Goal: Communication & Community: Answer question/provide support

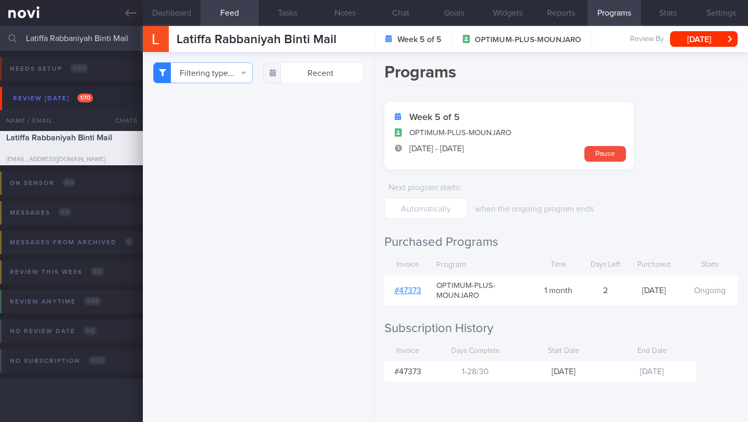
select select "9"
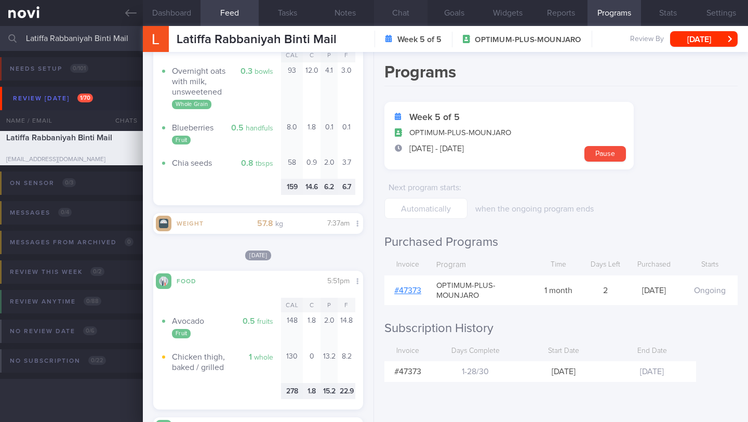
click at [397, 12] on button "Chat" at bounding box center [401, 13] width 54 height 26
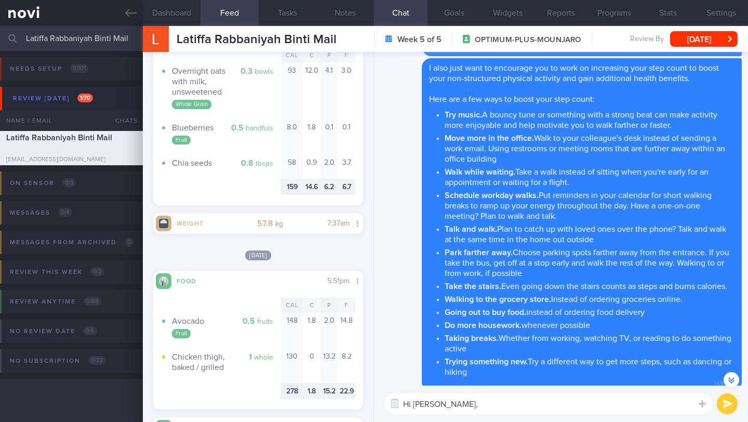
click at [465, 402] on textarea "Hi [PERSON_NAME]," at bounding box center [548, 403] width 328 height 21
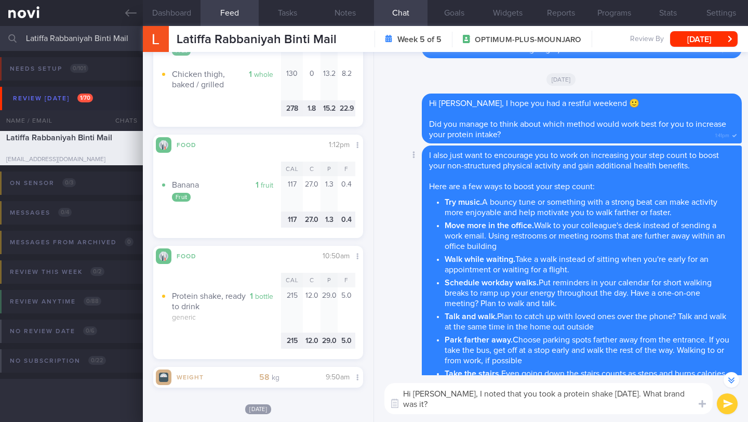
scroll to position [519337, 519260]
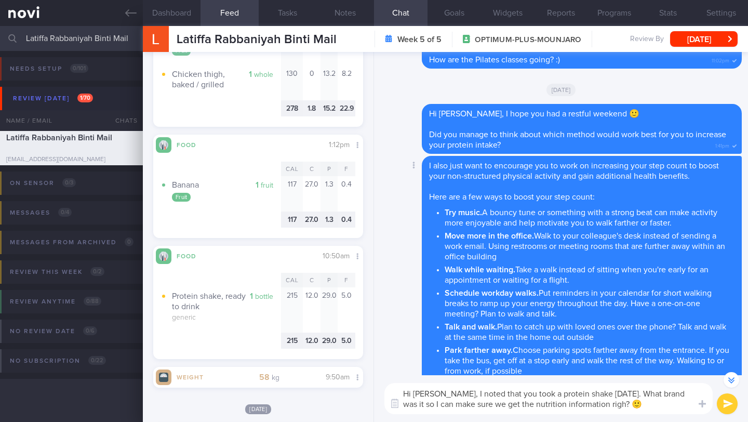
type textarea "Hi [PERSON_NAME], I noted that you took a protein shake [DATE]. What brand was …"
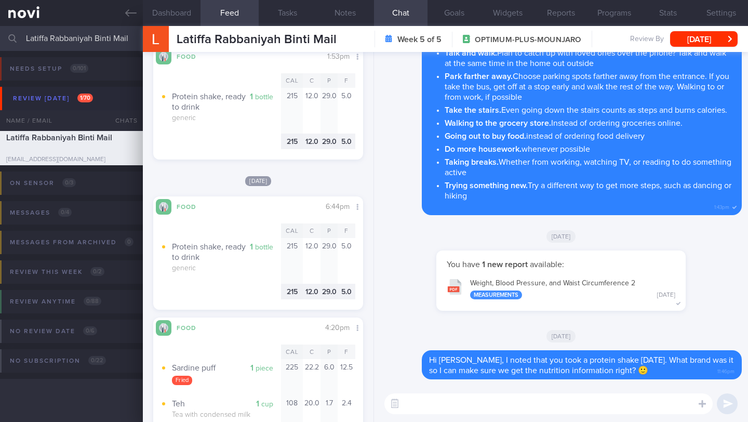
scroll to position [575, 0]
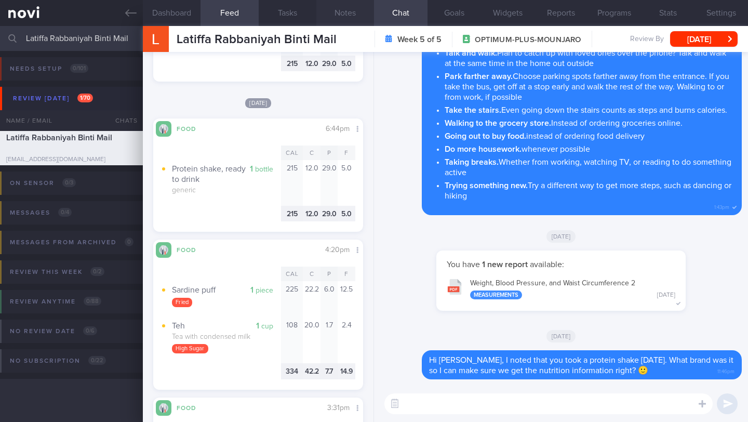
click at [343, 19] on button "Notes" at bounding box center [345, 13] width 58 height 26
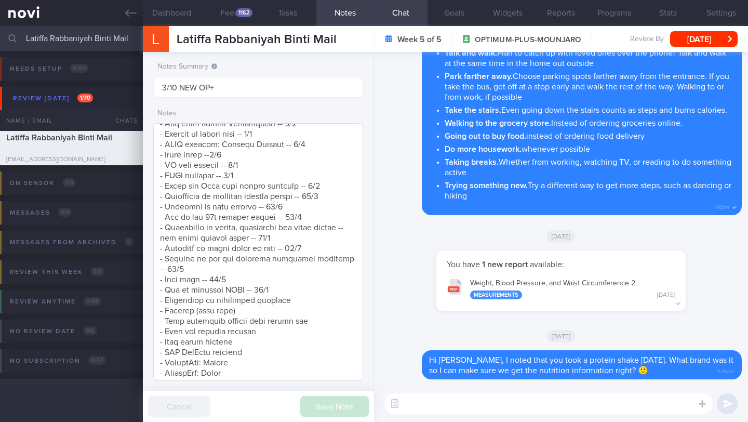
scroll to position [514, 0]
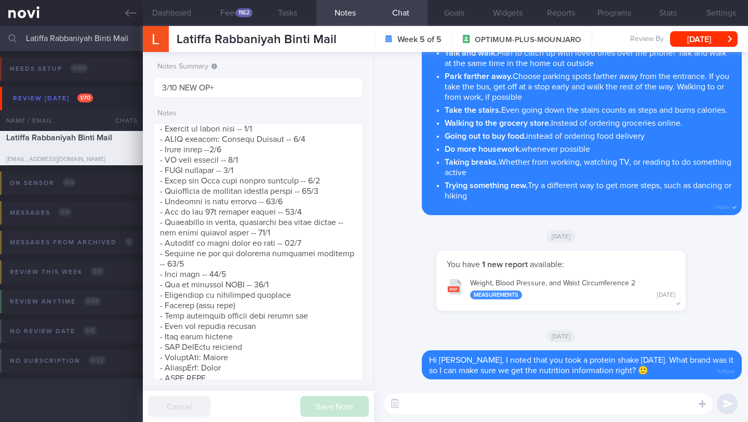
paste textarea "A protein shake should be low in sugar and fat (to control calories and for hea…"
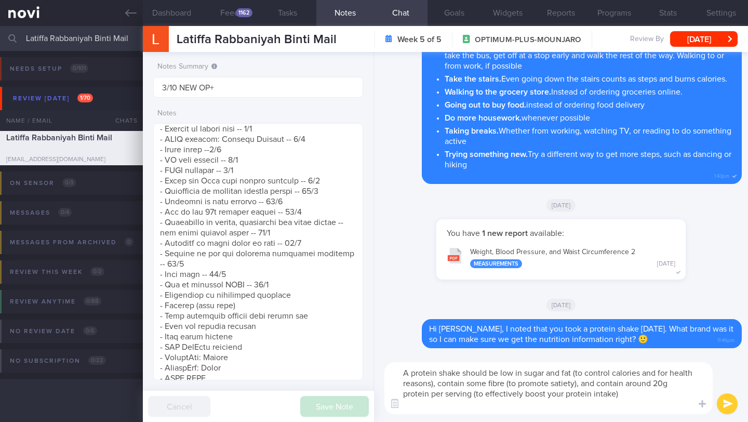
scroll to position [0, 0]
type textarea "A protein shake should be low in sugar and fat (to control calories and for hea…"
click at [726, 395] on button "submit" at bounding box center [727, 403] width 21 height 21
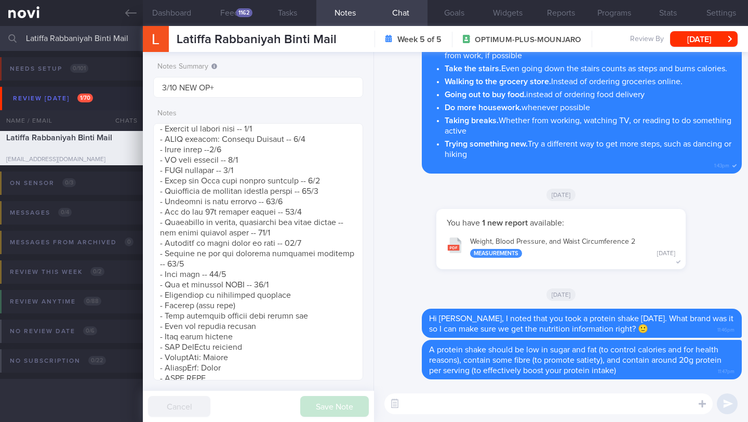
paste textarea "Here is a simple guide on when to use it to help with your weight loss goals: -…"
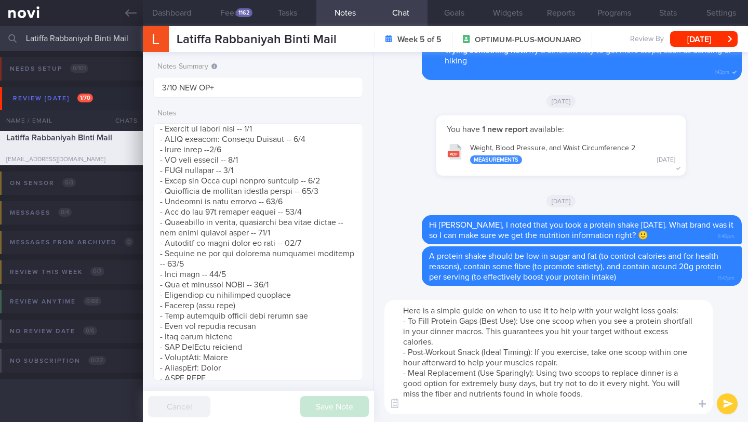
type textarea "Here is a simple guide on when to use it to help with your weight loss goals: -…"
click at [726, 402] on button "submit" at bounding box center [727, 403] width 21 height 21
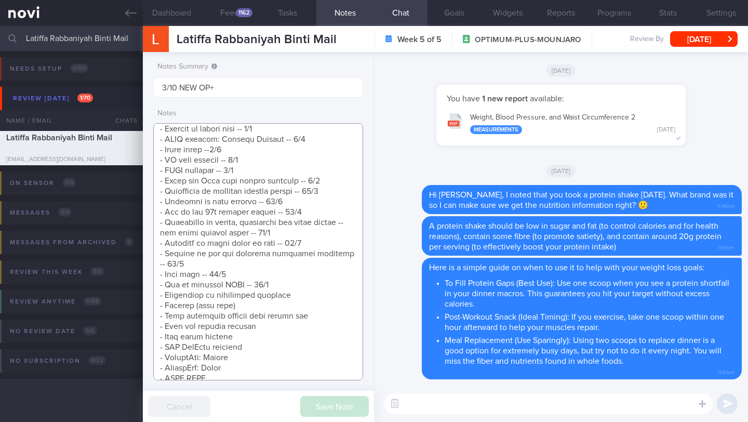
click at [299, 297] on textarea at bounding box center [258, 251] width 210 height 257
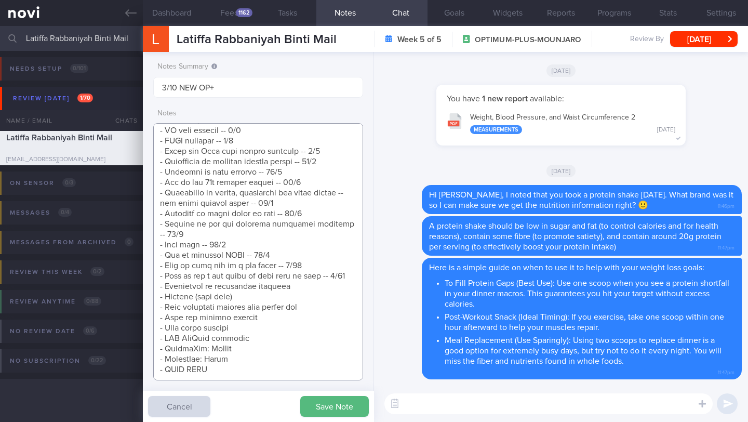
scroll to position [575, 0]
click at [323, 408] on button "Save Note" at bounding box center [334, 406] width 69 height 21
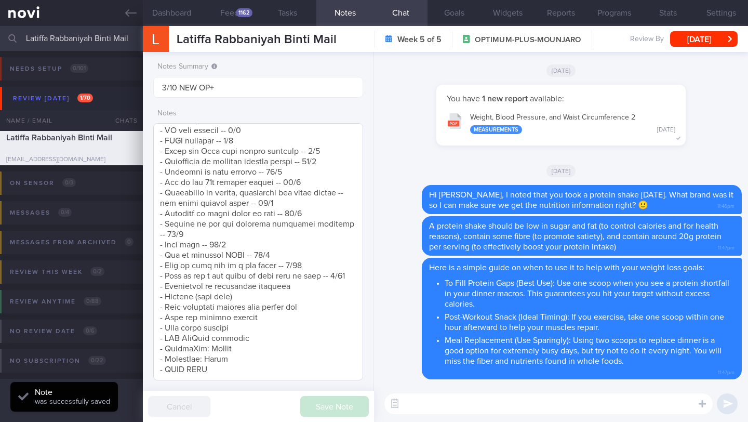
scroll to position [559, 0]
click at [713, 40] on button "[DATE]" at bounding box center [704, 39] width 68 height 16
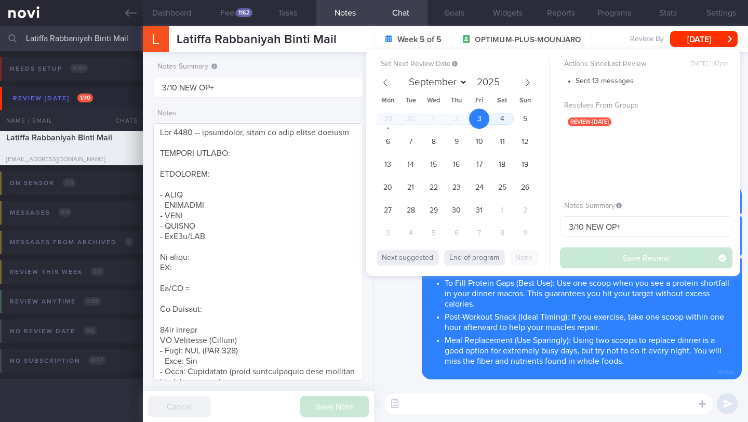
scroll to position [0, 0]
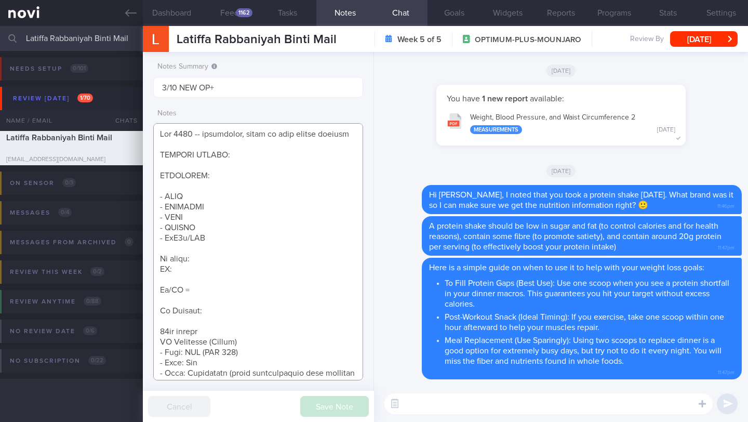
drag, startPoint x: 213, startPoint y: 248, endPoint x: 150, endPoint y: 201, distance: 79.5
click at [150, 201] on div "Notes Summary 3/10 NEW OP+ Notes Save Note Cancel" at bounding box center [258, 237] width 231 height 370
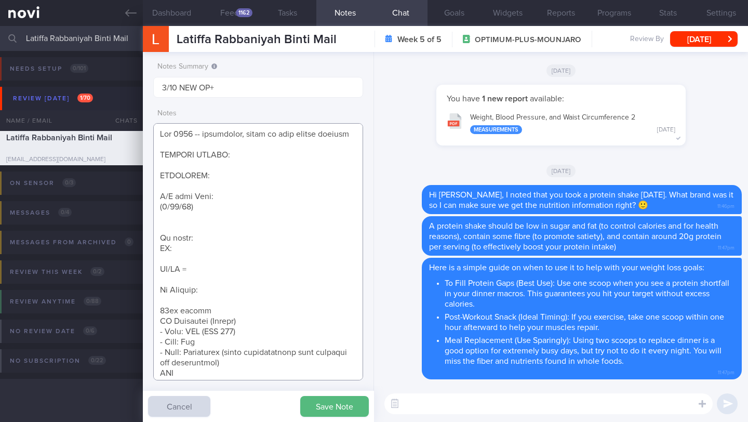
paste textarea "No side effects Appetite Portion sizes are small Taking BF - banana Lunch - oat…"
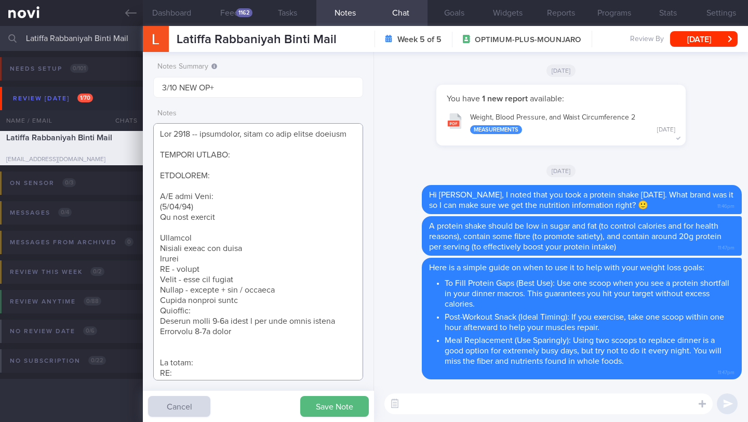
click at [189, 236] on textarea at bounding box center [258, 251] width 210 height 257
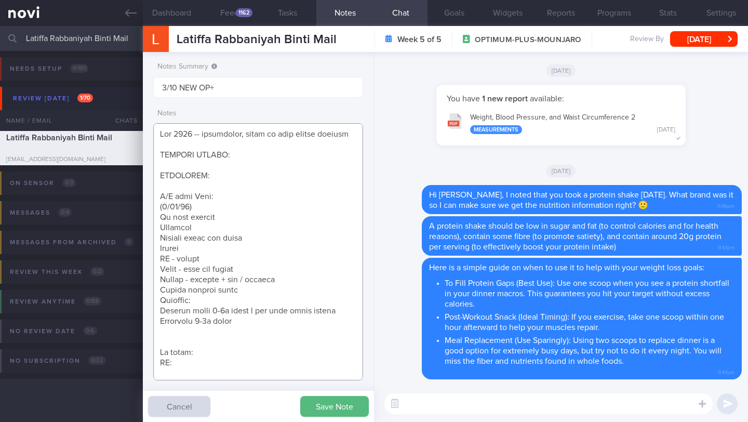
click at [201, 339] on textarea at bounding box center [258, 251] width 210 height 257
paste textarea "Mounjaro 5mg"
click at [319, 405] on button "Save Note" at bounding box center [334, 406] width 69 height 21
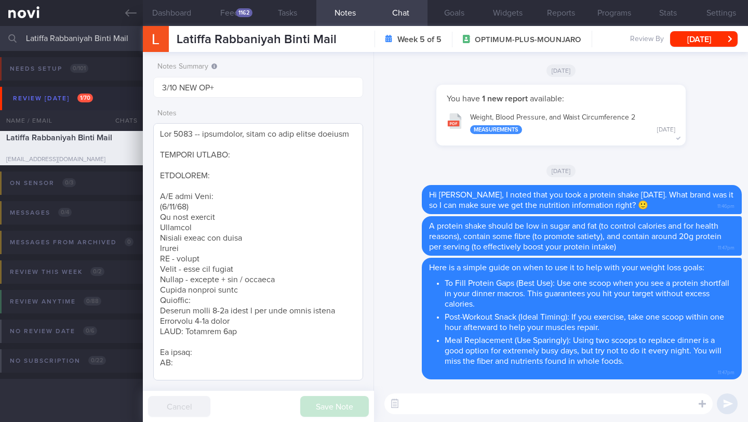
scroll to position [519337, 519260]
drag, startPoint x: 214, startPoint y: 240, endPoint x: 111, endPoint y: 238, distance: 102.9
click at [111, 238] on div "Patients New Users Coaches Latiffa Rabbaniyah Binti Mail Assigned patients Assi…" at bounding box center [374, 224] width 748 height 396
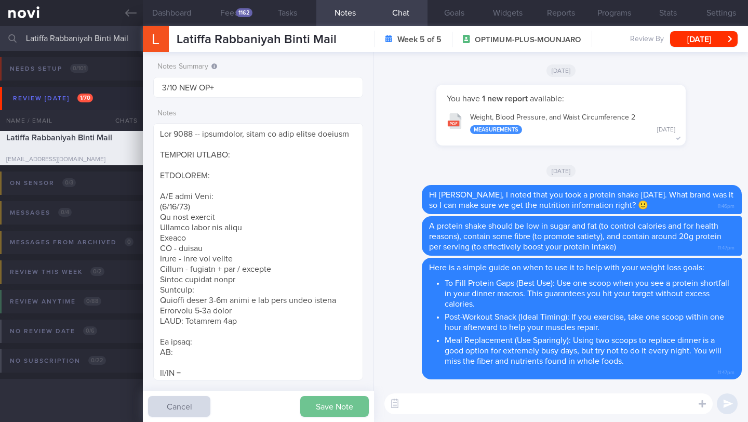
click at [315, 414] on button "Save Note" at bounding box center [334, 406] width 69 height 21
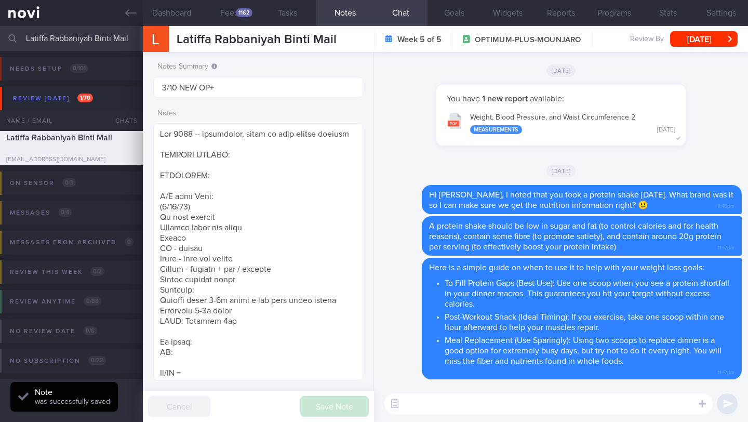
click at [417, 406] on textarea at bounding box center [548, 403] width 328 height 21
click at [288, 172] on textarea at bounding box center [258, 251] width 210 height 257
click at [261, 349] on textarea at bounding box center [258, 251] width 210 height 257
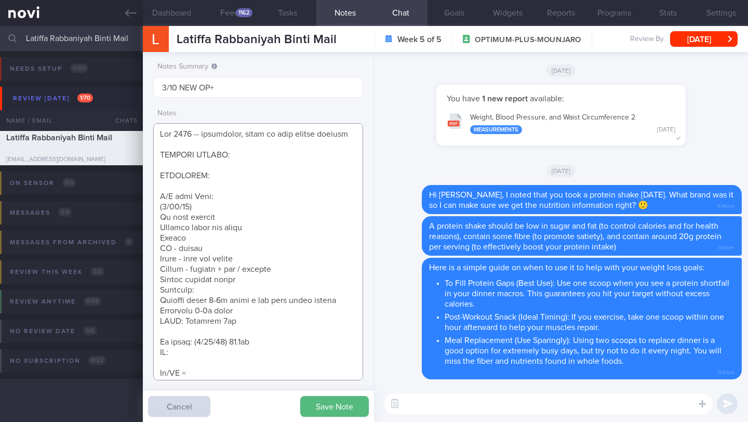
click at [195, 353] on textarea at bounding box center [258, 251] width 210 height 257
type textarea "[DATE] -- bridesmaid, wants to lose weight quickly SUPPORT NEEDED: CHALLENGE: R…"
click at [326, 405] on button "Save Note" at bounding box center [334, 406] width 69 height 21
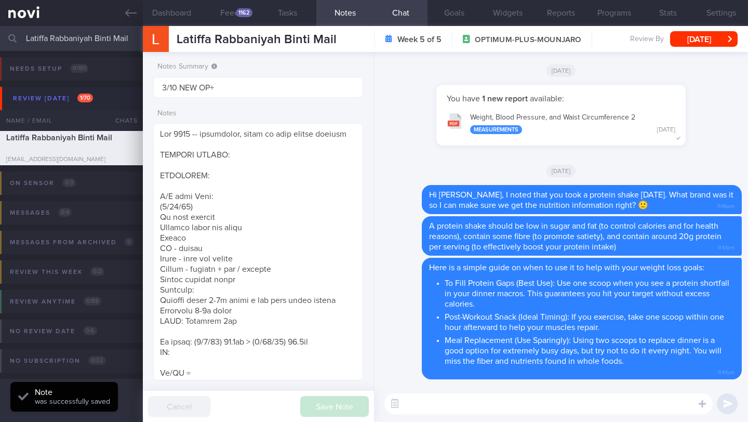
click at [475, 409] on textarea at bounding box center [548, 403] width 328 height 21
type textarea "c"
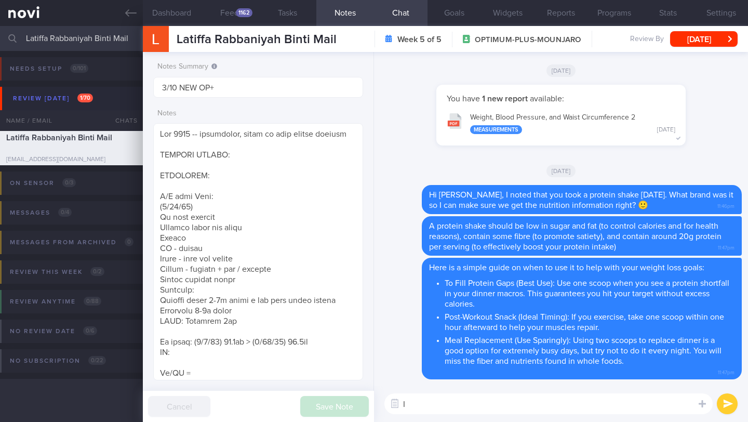
type textarea "I"
type textarea "c"
click at [405, 405] on textarea "Congrats on your weight loss!" at bounding box center [548, 403] width 328 height 21
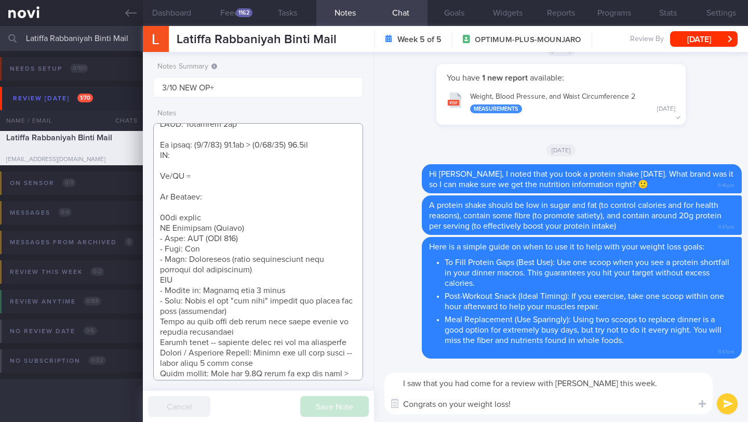
scroll to position [152, 0]
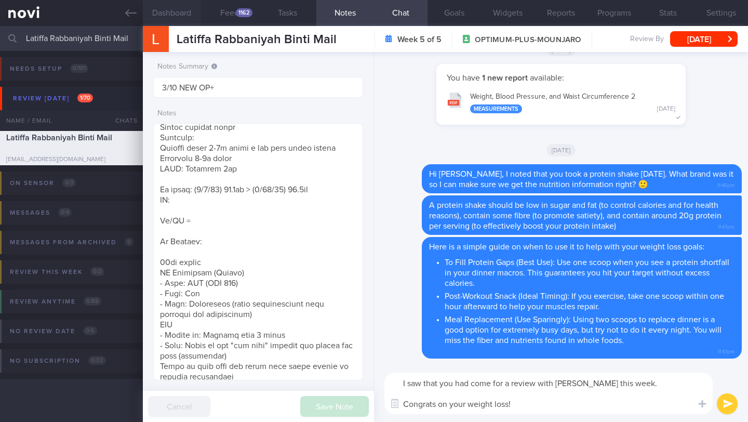
click at [172, 19] on button "Dashboard" at bounding box center [172, 13] width 58 height 26
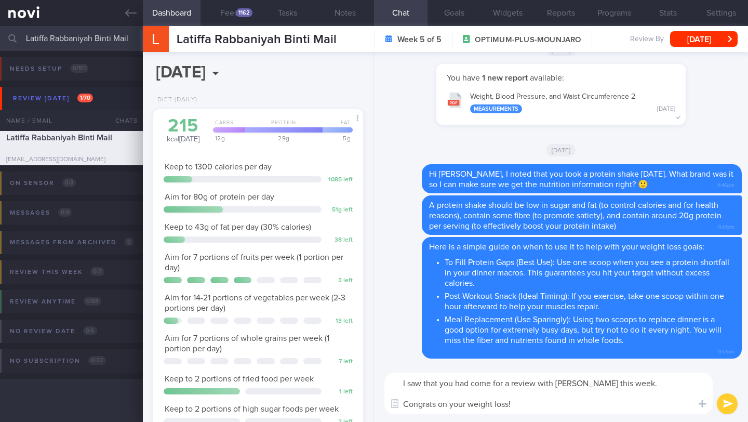
click at [526, 408] on textarea "I saw that you had come for a review with [PERSON_NAME] this week. Congrats on …" at bounding box center [548, 393] width 328 height 42
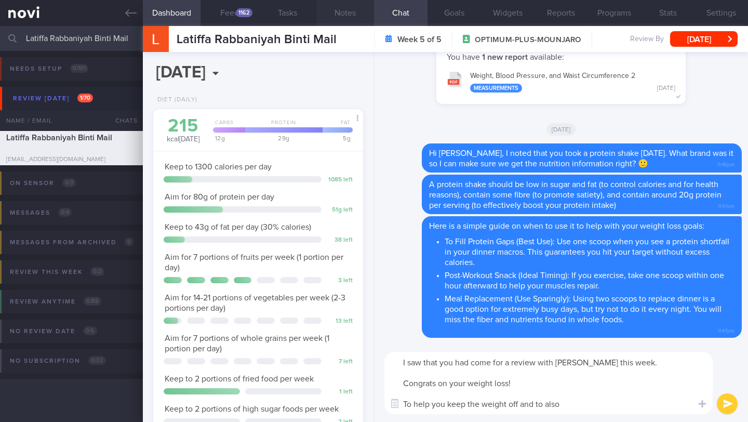
click at [335, 17] on button "Notes" at bounding box center [345, 13] width 58 height 26
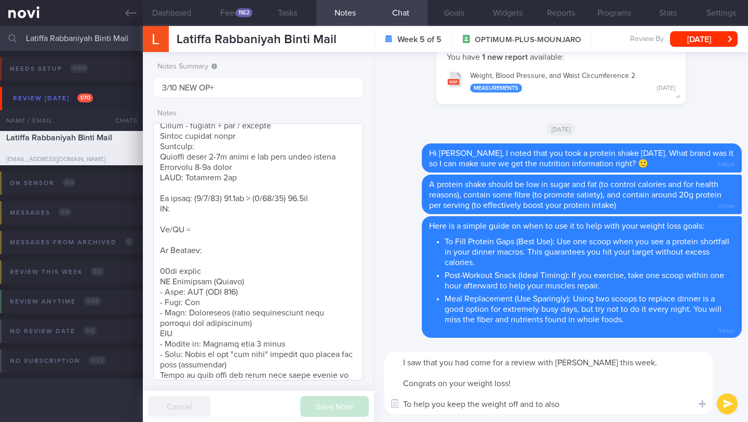
scroll to position [132, 0]
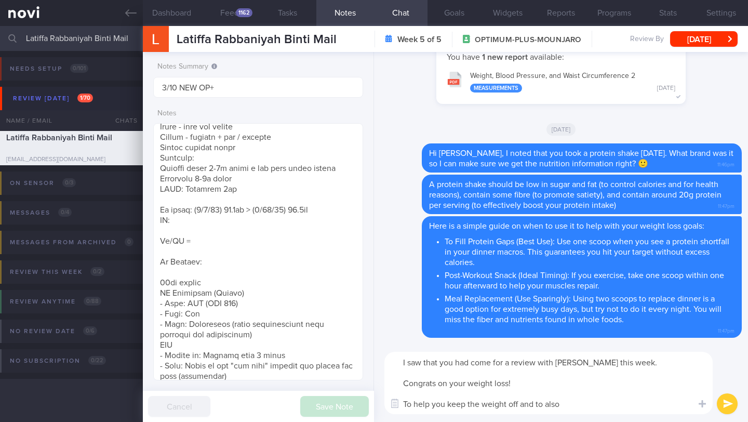
click at [464, 406] on textarea "I saw that you had come for a review with [PERSON_NAME] this week. Congrats on …" at bounding box center [548, 383] width 328 height 62
type textarea "I saw that you had come for a review with [PERSON_NAME] this week. Congrats on …"
click at [715, 405] on div "I saw that you had come for a review with [PERSON_NAME] this week. Congrats on …" at bounding box center [561, 383] width 374 height 78
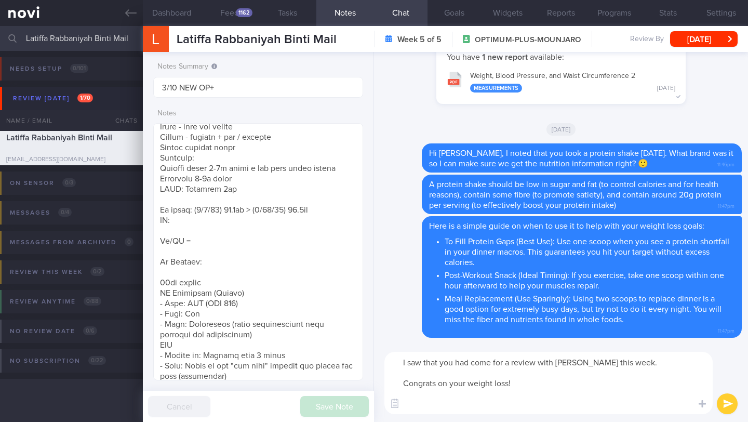
click at [722, 403] on button "submit" at bounding box center [727, 403] width 21 height 21
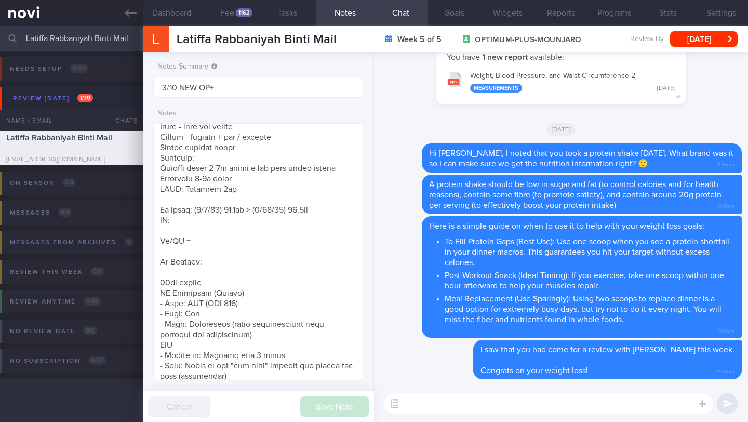
paste textarea "Both cardio and strength exercises help preserve your muscles while you lose we…"
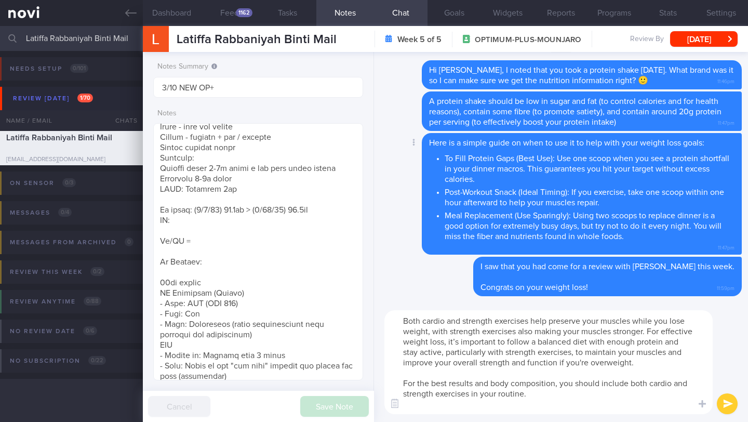
scroll to position [0, 0]
click at [400, 318] on textarea "Both cardio and strength exercises help preserve your muscles while you lose we…" at bounding box center [548, 362] width 328 height 104
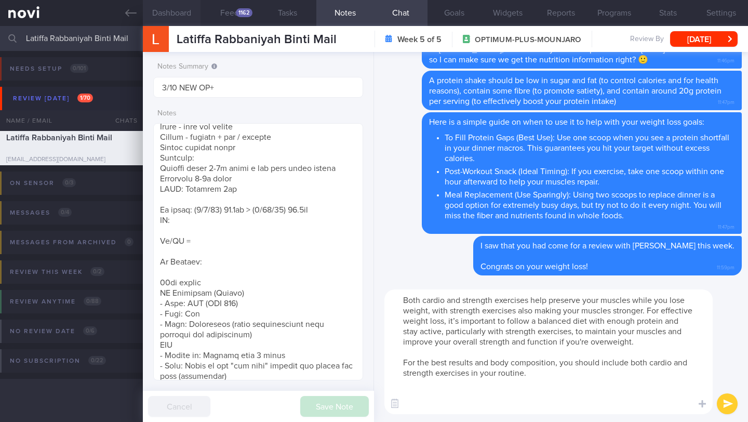
type textarea "Both cardio and strength exercises help preserve your muscles while you lose we…"
click at [158, 21] on button "Dashboard" at bounding box center [172, 13] width 58 height 26
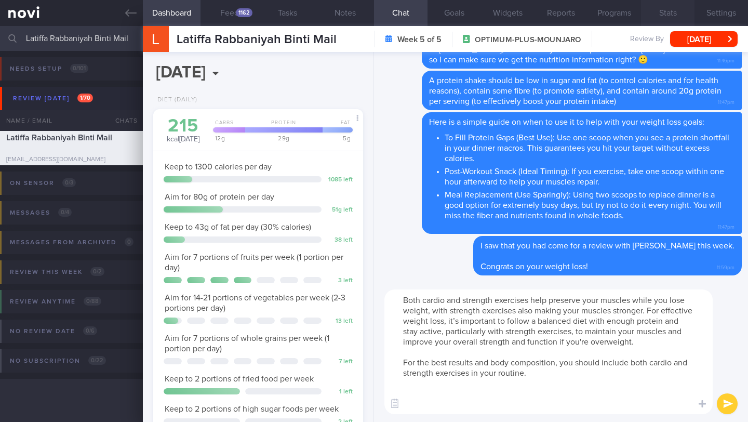
click at [664, 21] on button "Stats" at bounding box center [668, 13] width 54 height 26
select select "9"
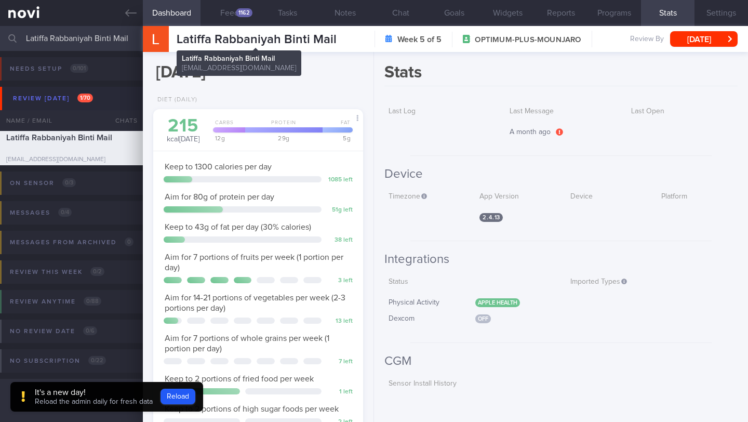
click at [263, 42] on span "Latiffa Rabbaniyah Binti Mail" at bounding box center [257, 39] width 160 height 12
copy div "Latiffa Rabbaniyah Binti Mail Latiffa Rabbaniyah Binti Mail [EMAIL_ADDRESS][DOM…"
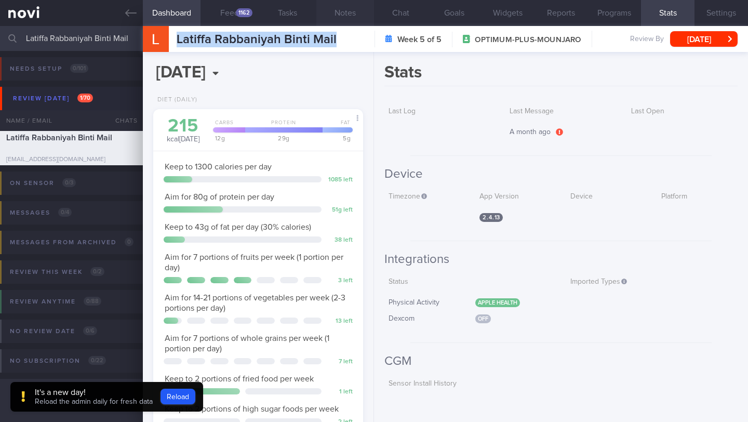
click at [352, 12] on button "Notes" at bounding box center [345, 13] width 58 height 26
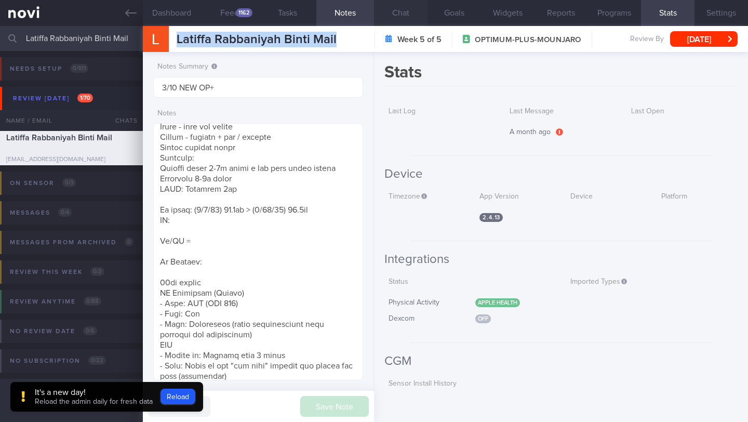
click at [401, 4] on button "Chat" at bounding box center [401, 13] width 54 height 26
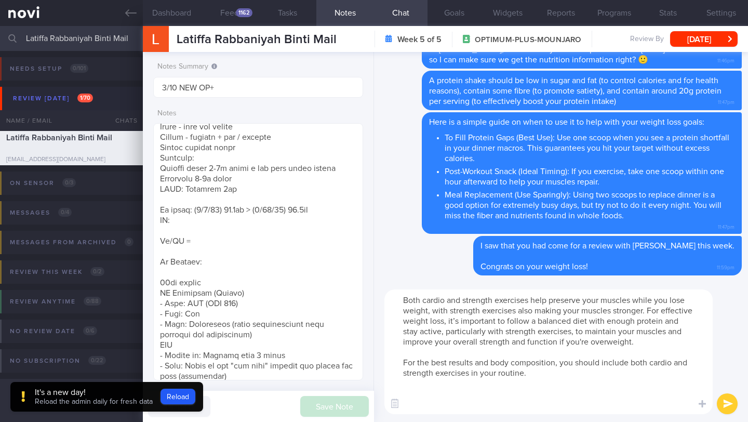
click at [405, 303] on textarea "Both cardio and strength exercises help preserve your muscles while you lose we…" at bounding box center [548, 351] width 328 height 125
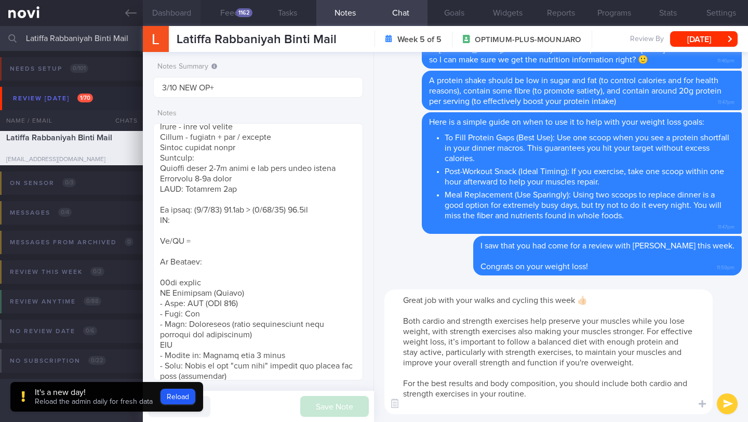
click at [182, 6] on button "Dashboard" at bounding box center [172, 13] width 58 height 26
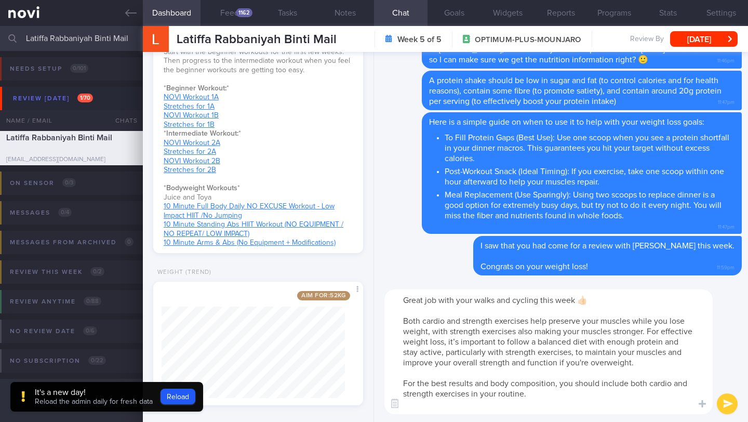
scroll to position [713, 0]
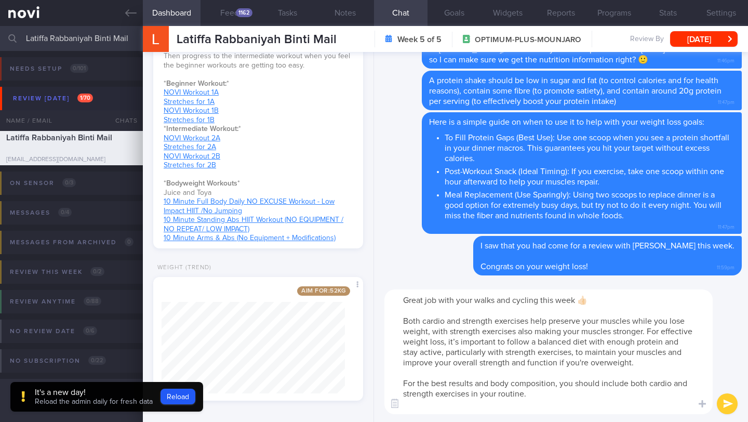
drag, startPoint x: 540, startPoint y: 398, endPoint x: 391, endPoint y: 303, distance: 177.1
click at [391, 303] on textarea "Great job with your walks and cycling this week 👍🏻 Both cardio and strength exe…" at bounding box center [548, 351] width 328 height 125
paste textarea "Keep up the fantastic work with your walks and cycling! 👍🏻 To get the best resu…"
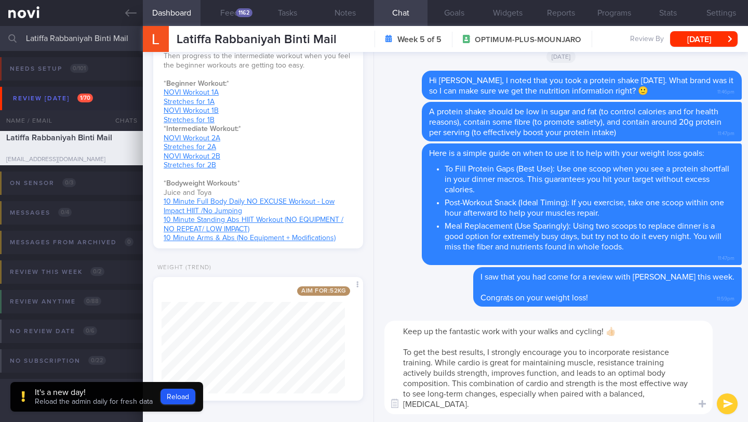
type textarea "Keep up the fantastic work with your walks and cycling! 👍🏻 To get the best resu…"
click at [743, 404] on div "Keep up the fantastic work with your walks and cycling! 👍🏻 To get the best resu…" at bounding box center [561, 367] width 374 height 109
click at [733, 406] on button "submit" at bounding box center [727, 403] width 21 height 21
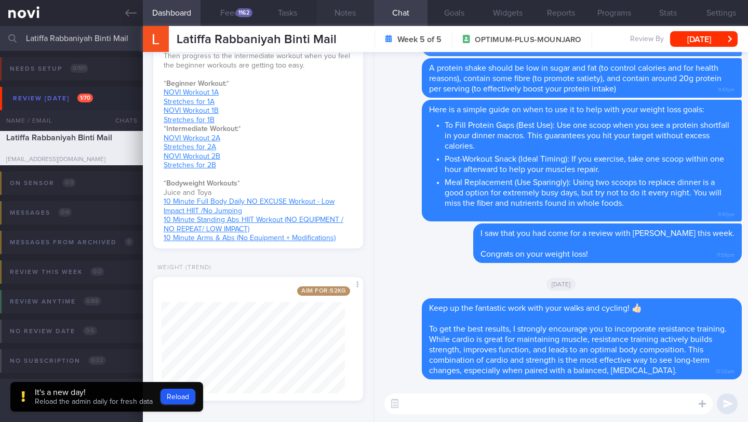
click at [334, 11] on button "Notes" at bounding box center [345, 13] width 58 height 26
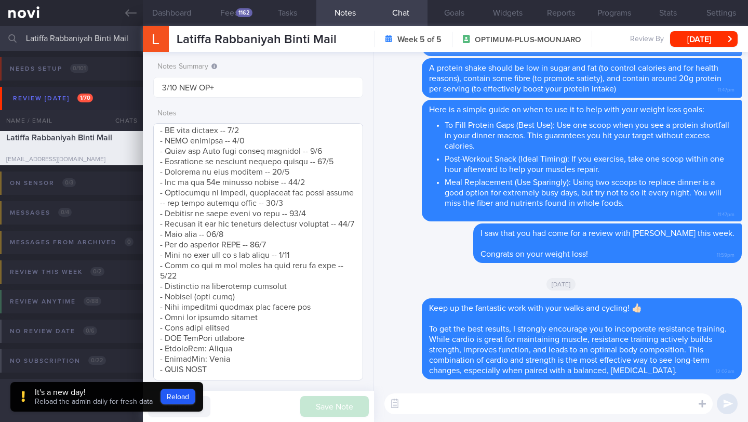
scroll to position [658, 0]
click at [291, 267] on textarea at bounding box center [258, 251] width 210 height 257
click at [293, 272] on textarea at bounding box center [258, 251] width 210 height 257
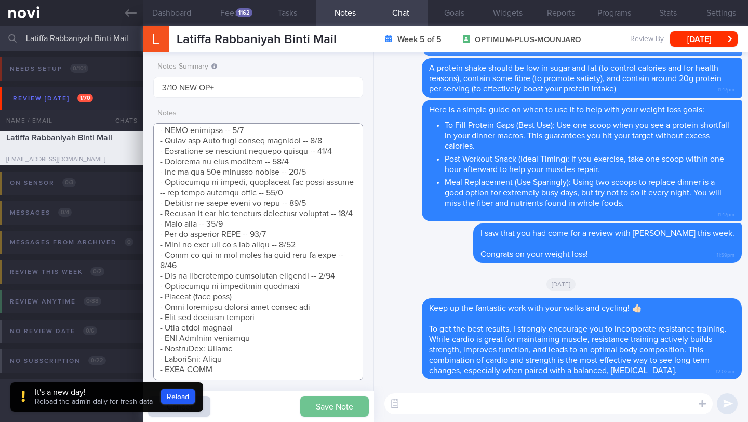
type textarea "[DATE] -- bridesmaid, wants to lose weight quickly SUPPORT NEEDED: CHALLENGE: R…"
click at [332, 412] on button "Save Note" at bounding box center [334, 406] width 69 height 21
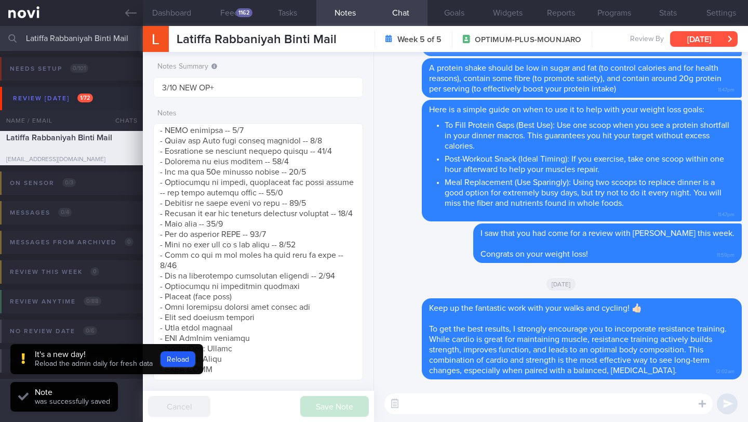
click at [705, 41] on button "[DATE]" at bounding box center [704, 39] width 68 height 16
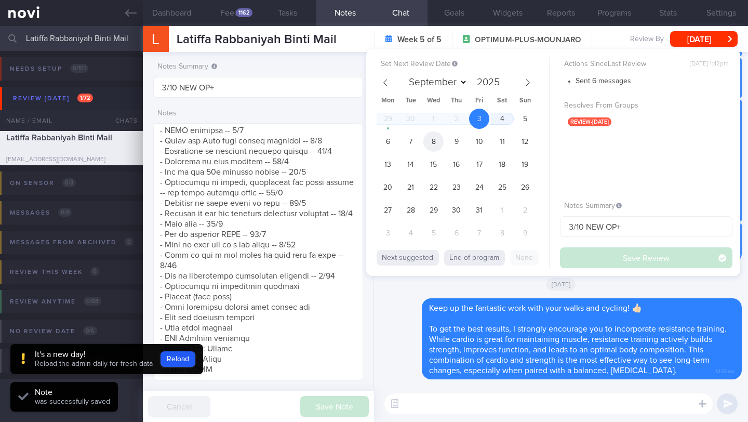
click at [434, 138] on span "8" at bounding box center [433, 141] width 20 height 20
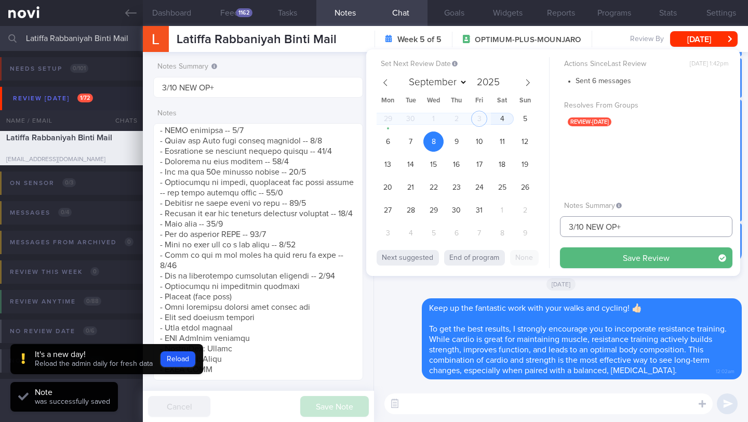
drag, startPoint x: 574, startPoint y: 225, endPoint x: 549, endPoint y: 228, distance: 25.0
click at [549, 228] on div "Set Next Review Date [DATE] September October November [DATE] Mon Tue Wed Thu F…" at bounding box center [553, 162] width 374 height 226
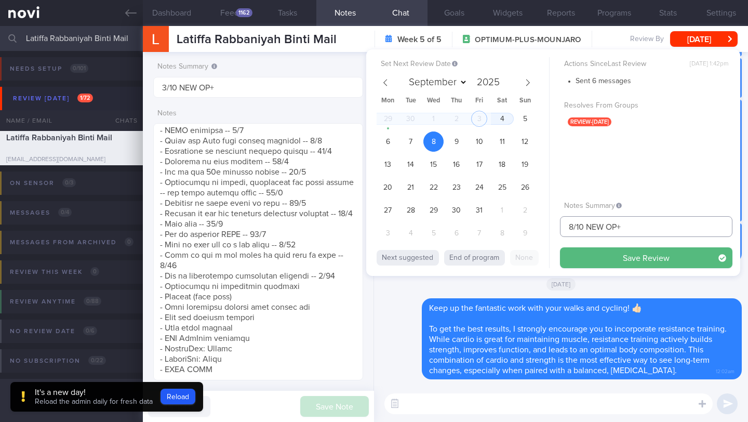
drag, startPoint x: 625, startPoint y: 226, endPoint x: 588, endPoint y: 226, distance: 37.4
click at [588, 226] on input "8/10 NEW OP+" at bounding box center [646, 226] width 172 height 21
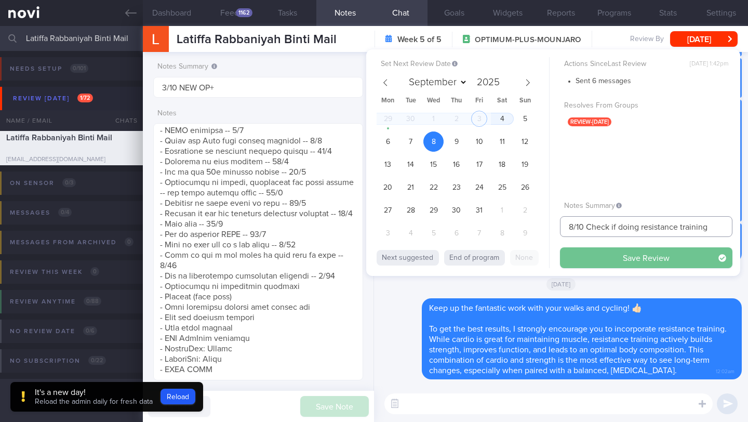
type input "8/10 Check if doing resistance training"
click at [575, 255] on button "Save Review" at bounding box center [646, 257] width 172 height 21
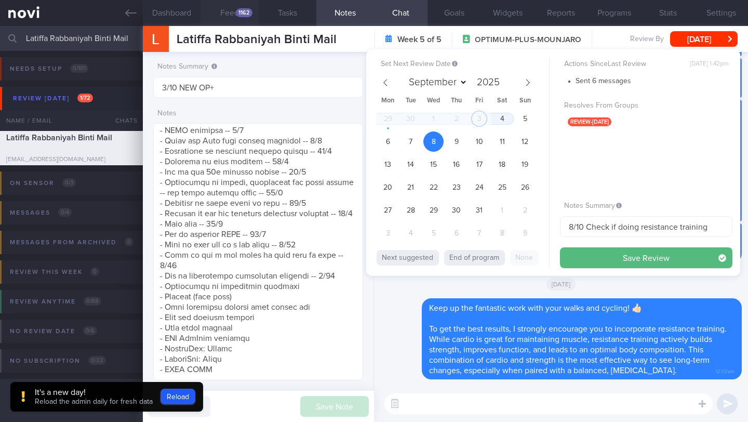
type input "8/10 Check if doing resistance training"
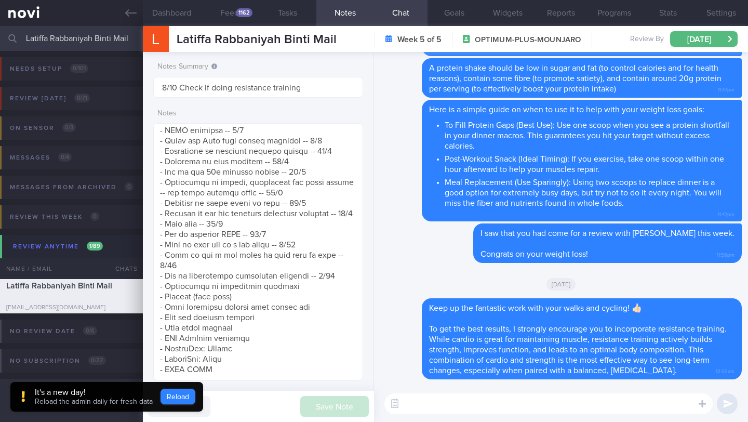
click at [185, 398] on button "Reload" at bounding box center [178, 397] width 35 height 16
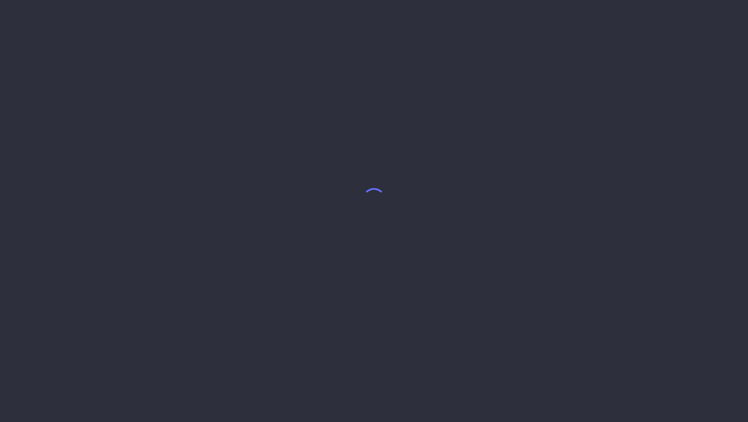
select select "9"
